Goal: Navigation & Orientation: Find specific page/section

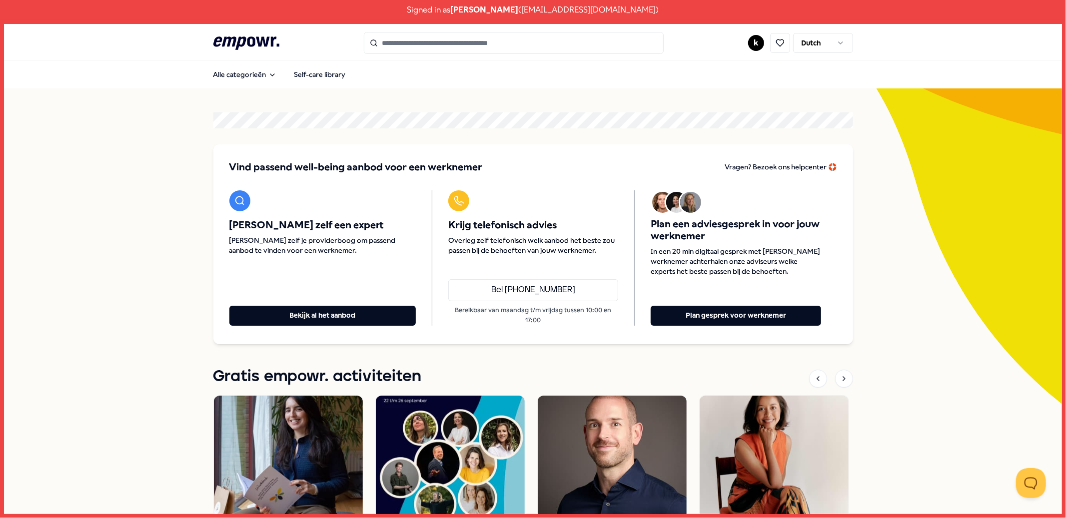
click at [752, 44] on html "Signed in as [PERSON_NAME] ( [EMAIL_ADDRESS][DOMAIN_NAME] ) .empowr-logo_svg__c…" at bounding box center [533, 259] width 1066 height 518
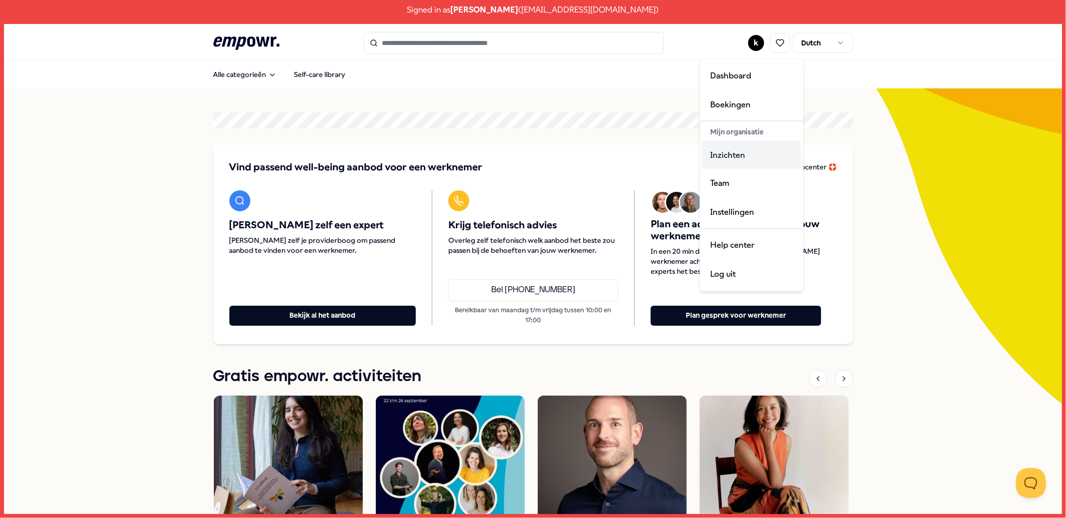
click at [743, 165] on div "Inzichten" at bounding box center [751, 154] width 99 height 29
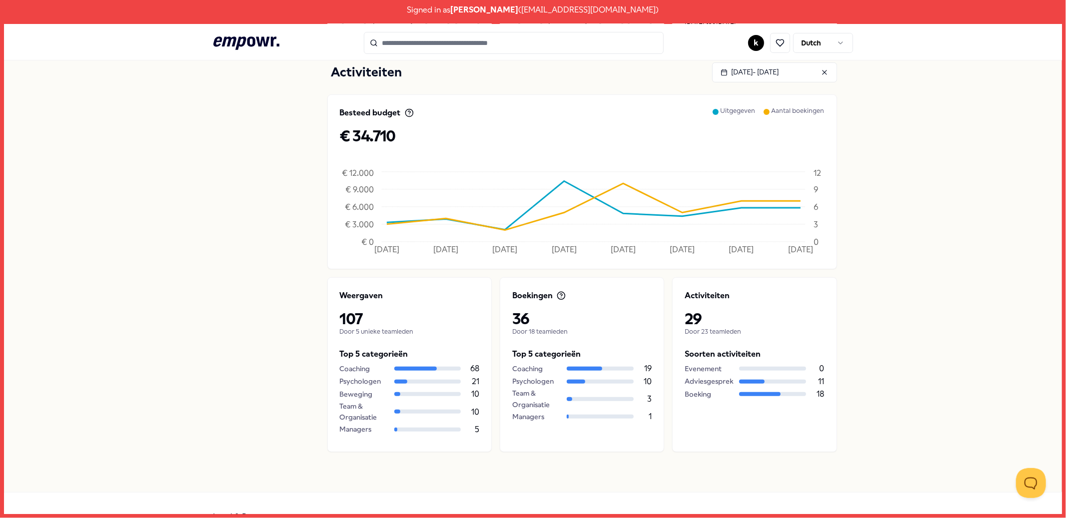
scroll to position [316, 0]
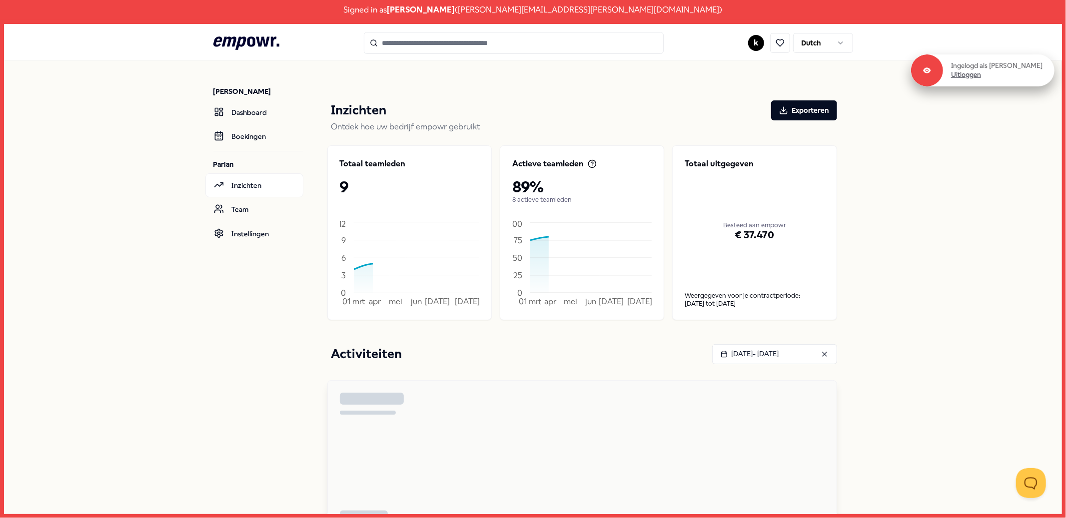
click at [969, 77] on link "Uitloggen" at bounding box center [966, 74] width 30 height 9
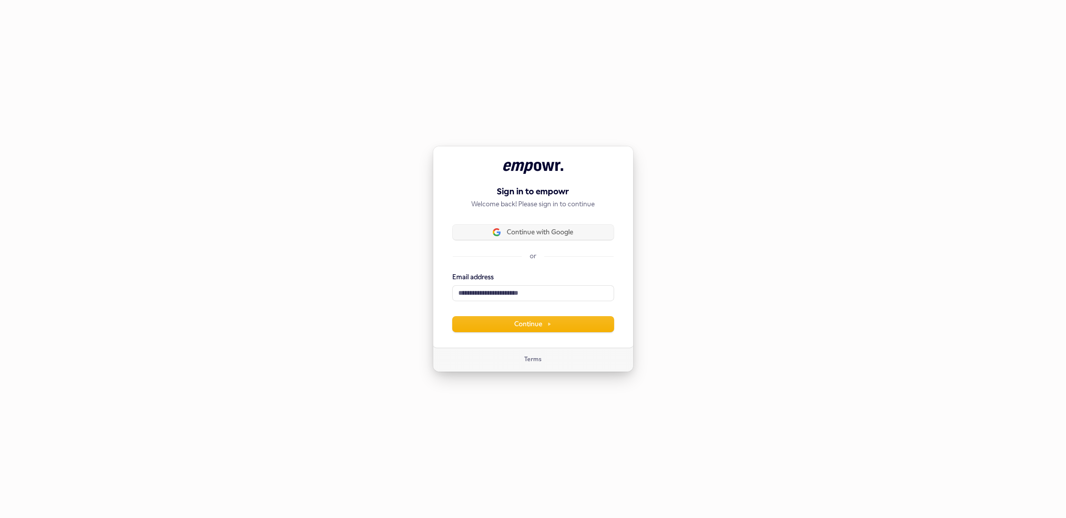
click at [542, 225] on div "Sign in to empowr Welcome back! Please sign in to continue Continue with Google…" at bounding box center [533, 247] width 201 height 202
click at [542, 227] on button "Continue with Google" at bounding box center [533, 232] width 161 height 15
